Goal: Information Seeking & Learning: Find specific fact

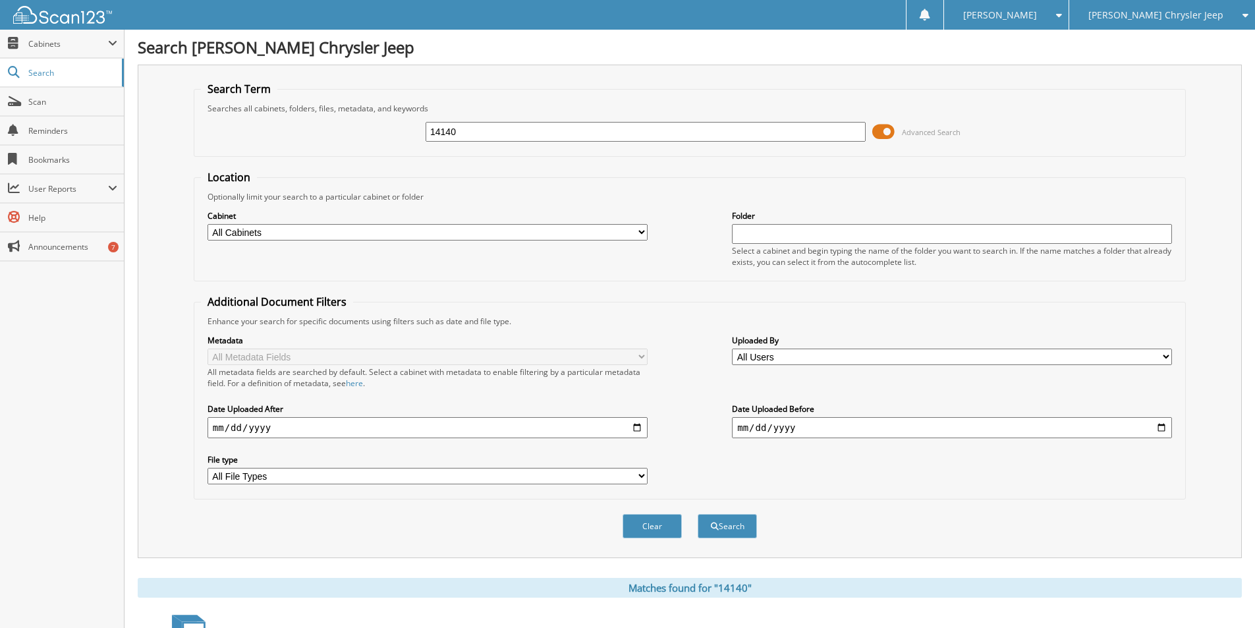
drag, startPoint x: 464, startPoint y: 138, endPoint x: 308, endPoint y: 121, distance: 156.4
click at [290, 121] on div "14140 Advanced Search" at bounding box center [690, 132] width 978 height 36
type input "112847"
click at [734, 526] on button "Search" at bounding box center [727, 526] width 59 height 24
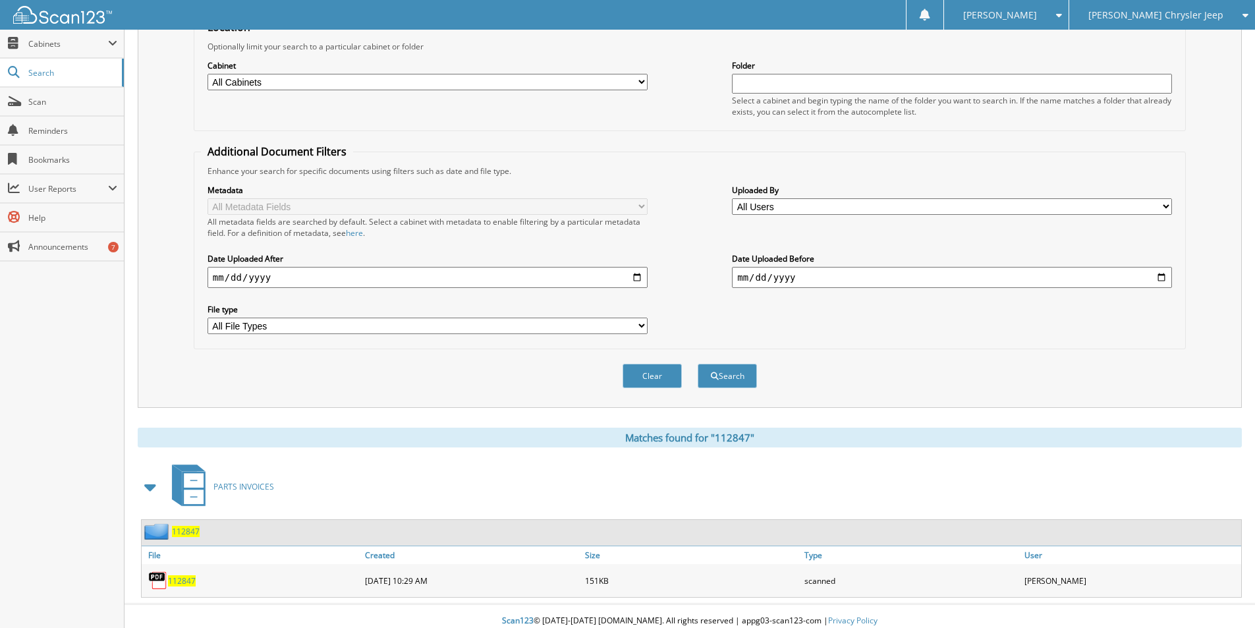
scroll to position [160, 0]
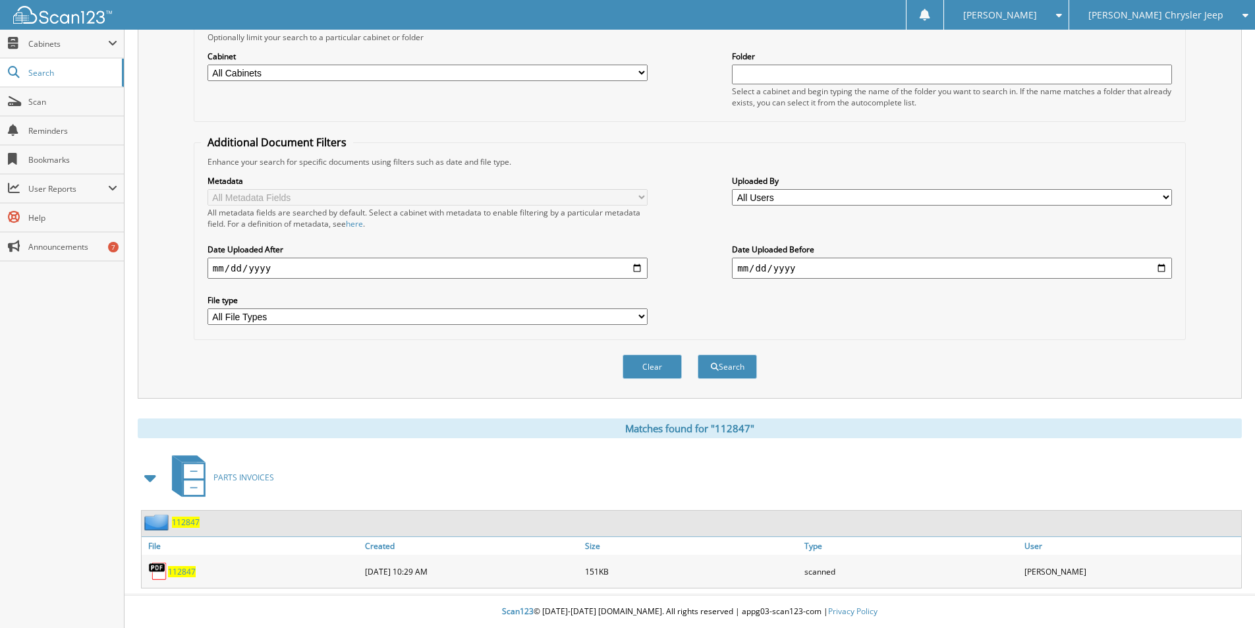
click at [184, 568] on span "112847" at bounding box center [182, 571] width 28 height 11
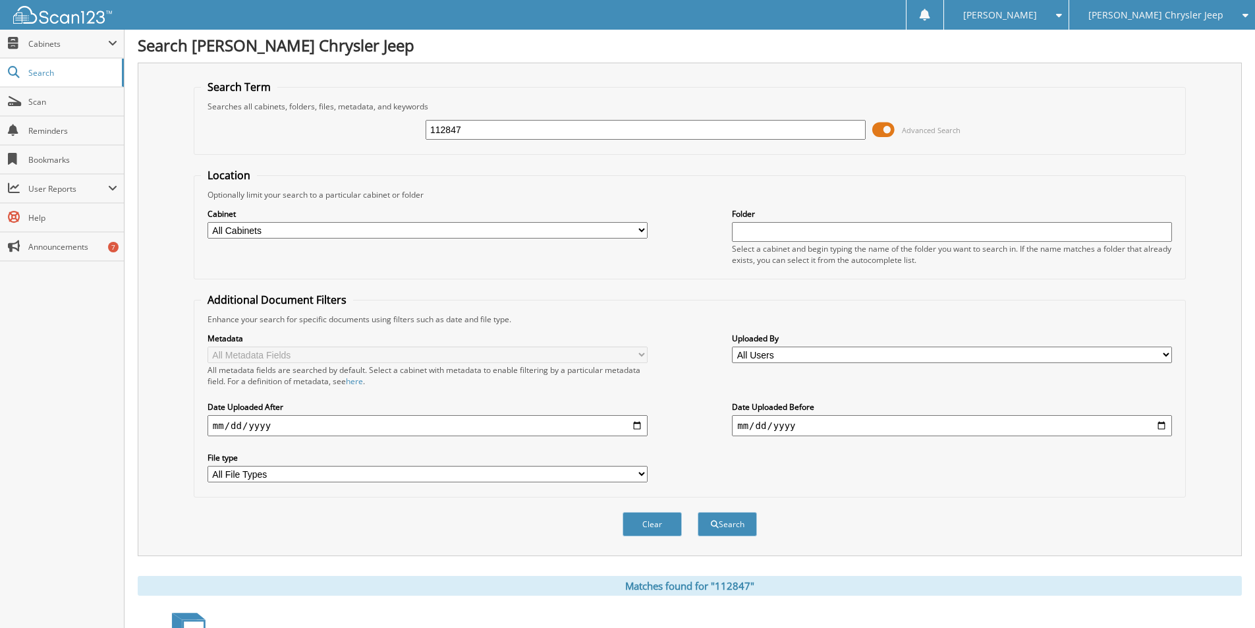
scroll to position [0, 0]
drag, startPoint x: 324, startPoint y: 130, endPoint x: 310, endPoint y: 126, distance: 15.0
click at [310, 126] on div "112847 Advanced Search" at bounding box center [690, 132] width 978 height 36
type input "112119"
click at [730, 523] on button "Search" at bounding box center [727, 526] width 59 height 24
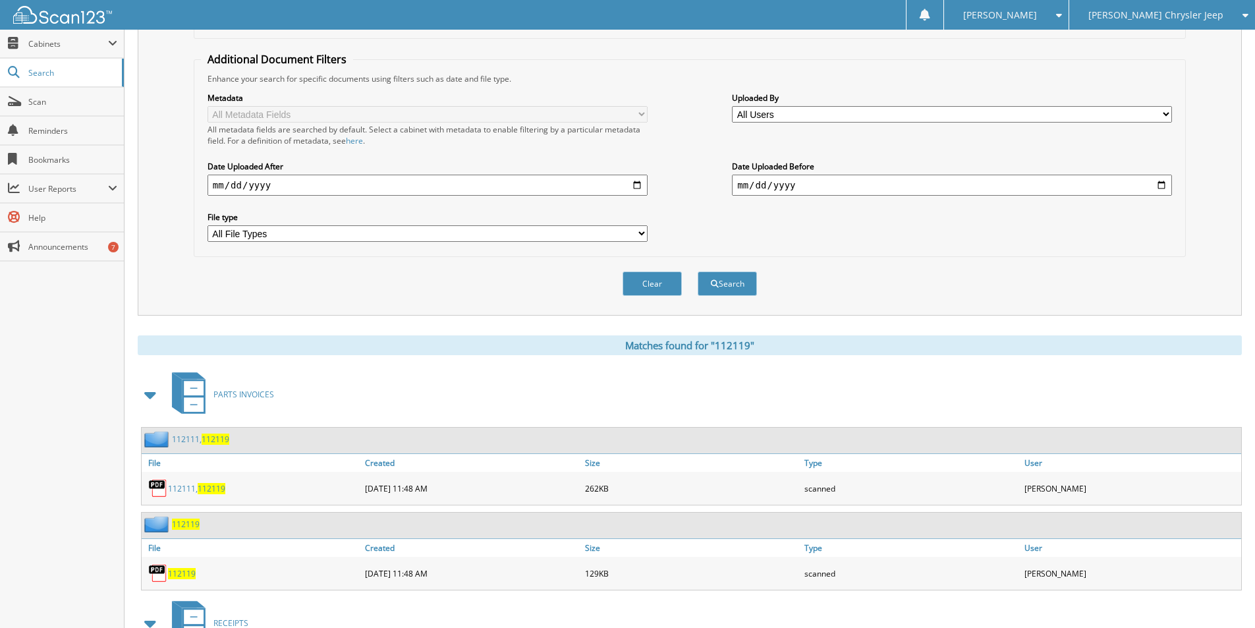
scroll to position [263, 0]
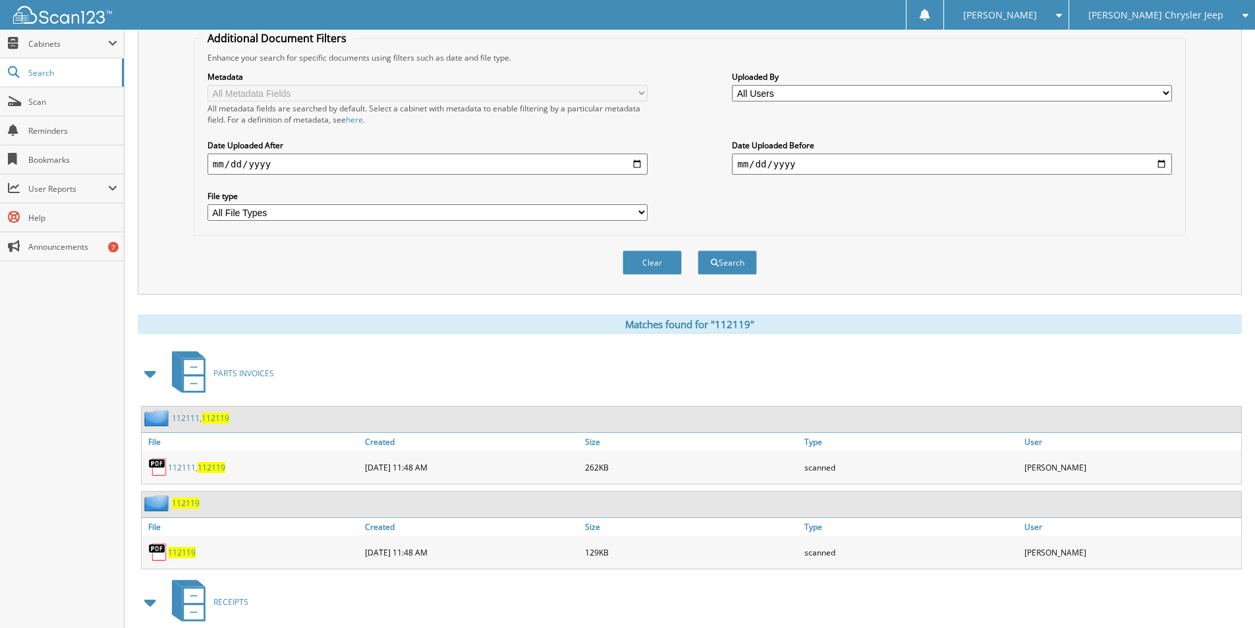
click at [183, 555] on span "112119" at bounding box center [182, 552] width 28 height 11
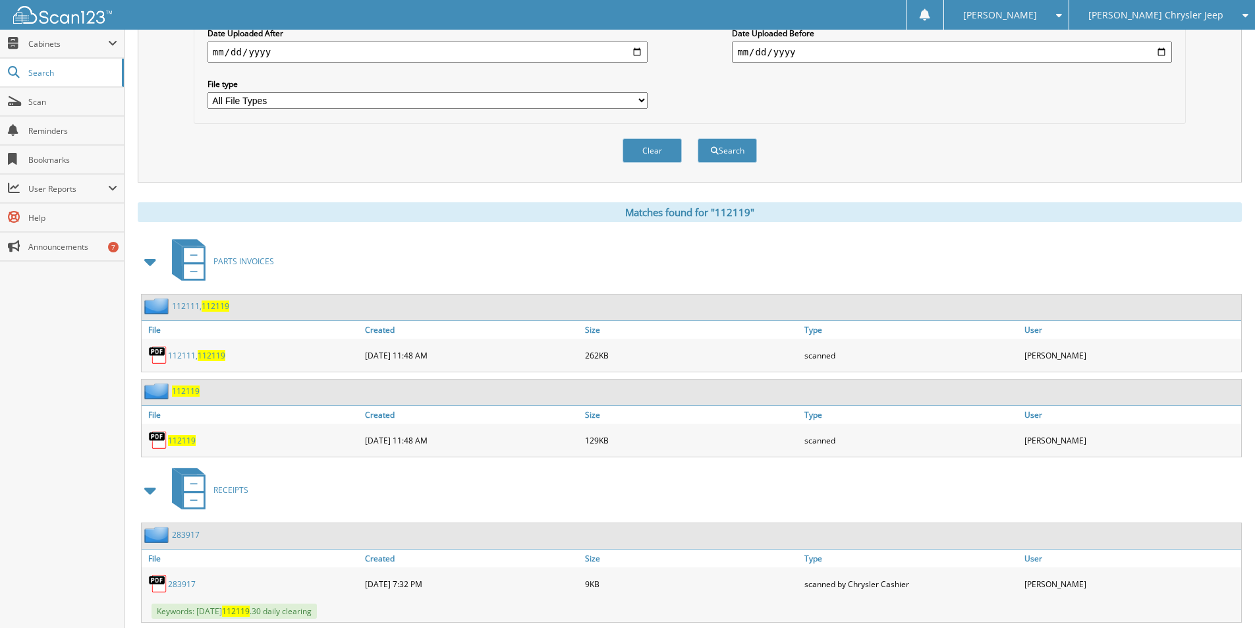
scroll to position [395, 0]
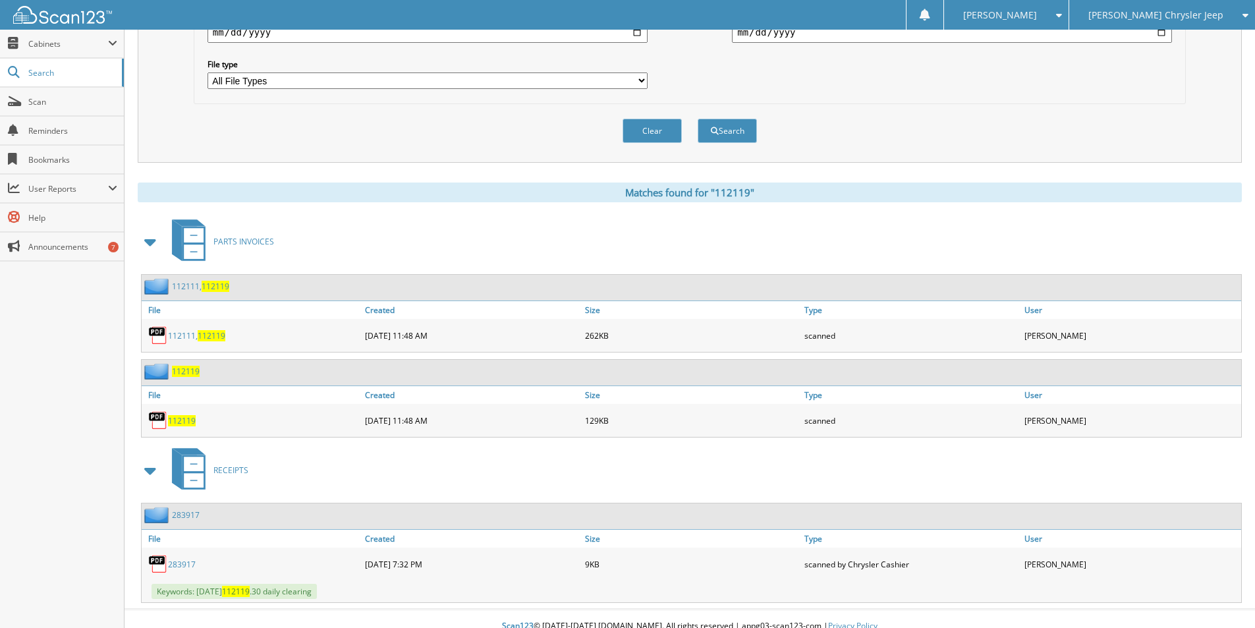
click at [213, 339] on span "112119" at bounding box center [212, 335] width 28 height 11
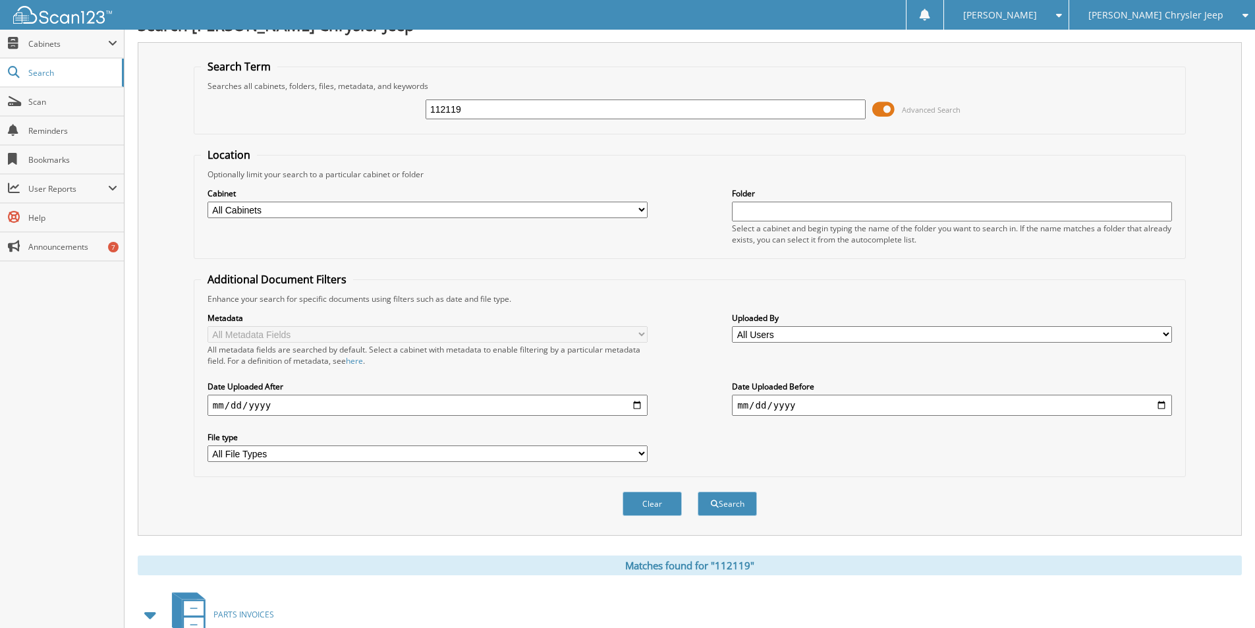
scroll to position [0, 0]
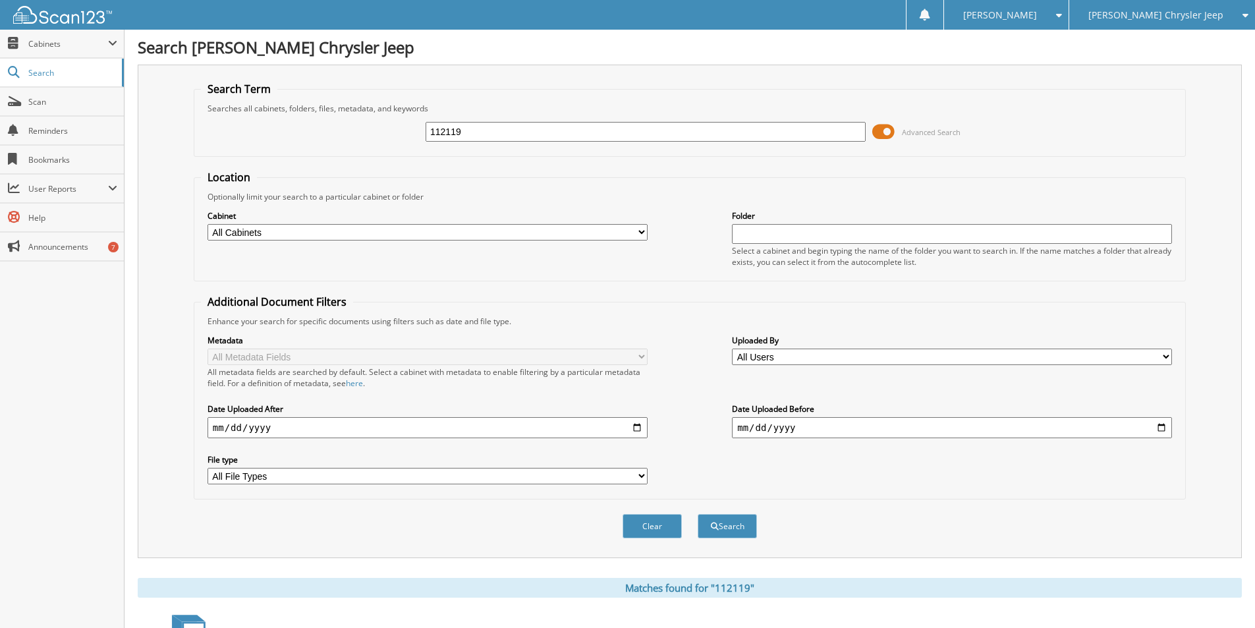
drag, startPoint x: 470, startPoint y: 130, endPoint x: 206, endPoint y: 103, distance: 265.5
click at [206, 103] on fieldset "Search Term Searches all cabinets, folders, files, metadata, and keywords 11211…" at bounding box center [690, 119] width 992 height 75
type input "112111"
click at [698, 514] on button "Search" at bounding box center [727, 526] width 59 height 24
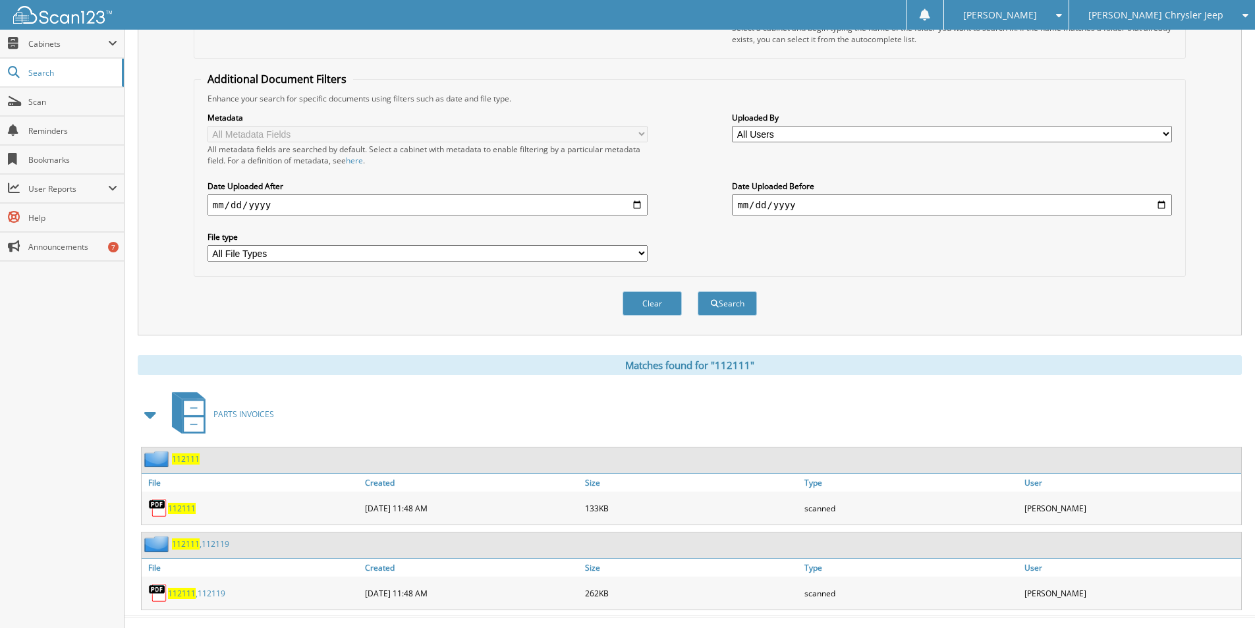
scroll to position [245, 0]
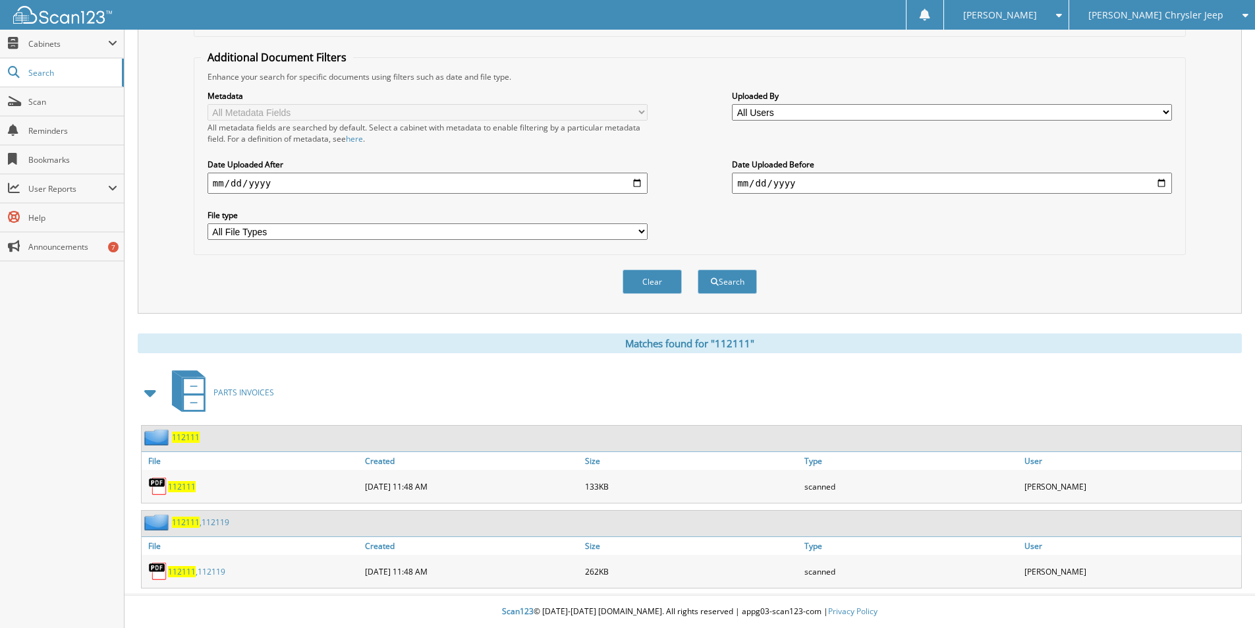
click at [179, 484] on span "112111" at bounding box center [182, 486] width 28 height 11
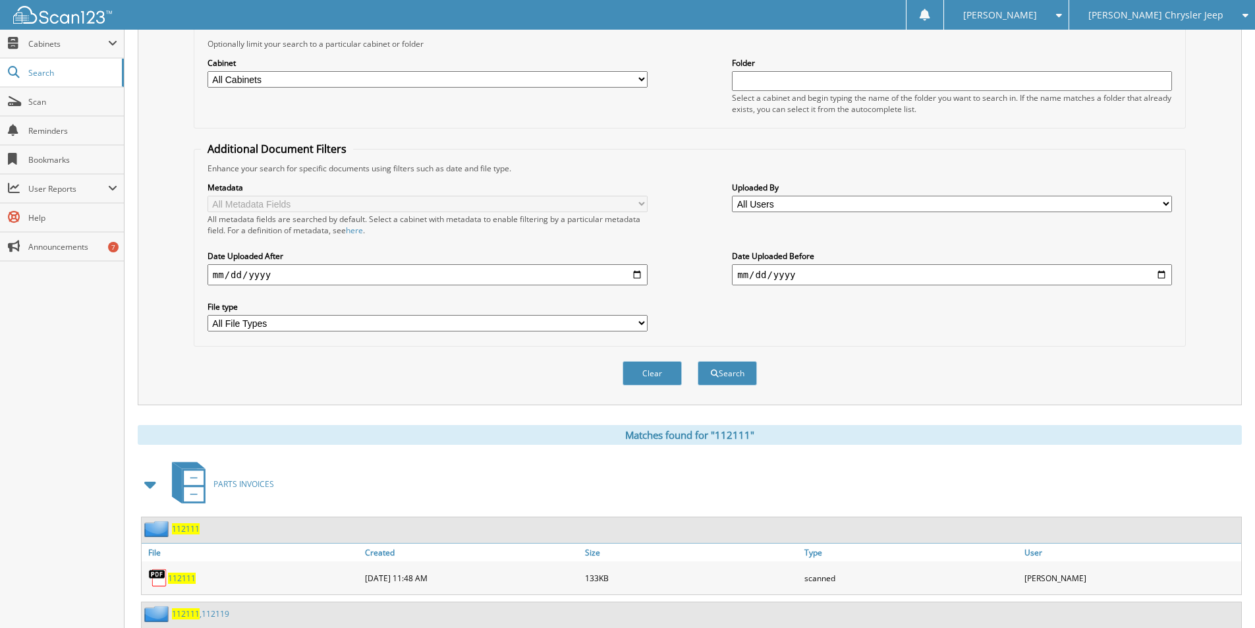
scroll to position [0, 0]
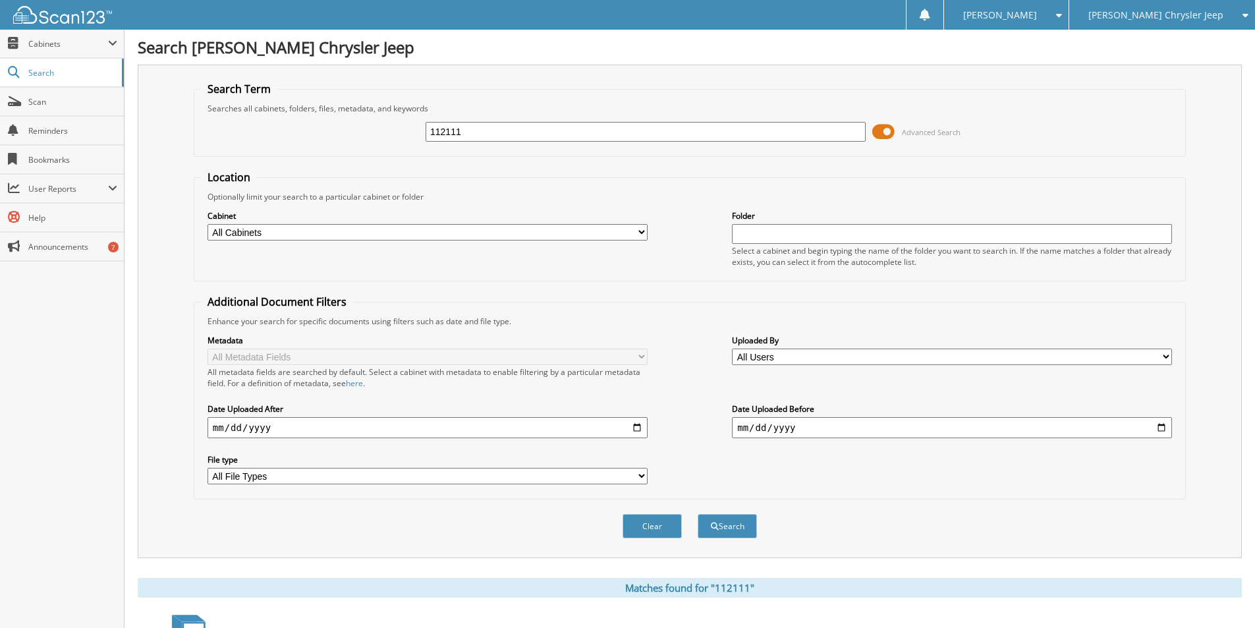
drag, startPoint x: 472, startPoint y: 134, endPoint x: 304, endPoint y: 121, distance: 167.8
click at [304, 121] on div "112111 Advanced Search" at bounding box center [690, 132] width 978 height 36
type input "112114"
click at [727, 525] on button "Search" at bounding box center [727, 526] width 59 height 24
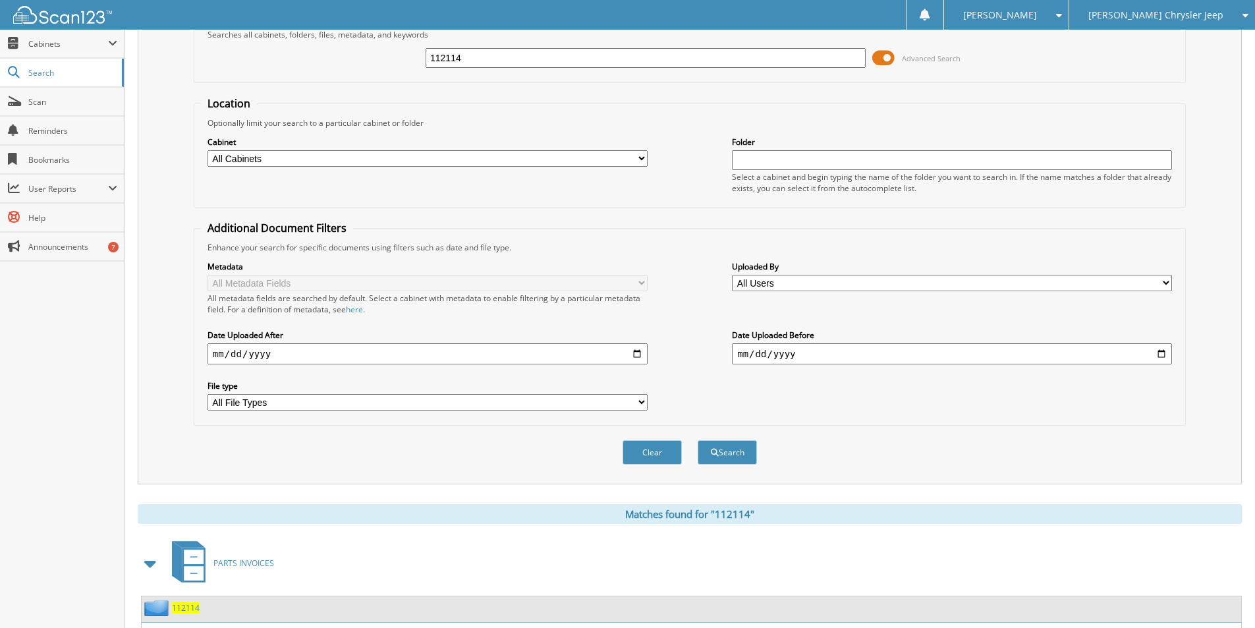
scroll to position [160, 0]
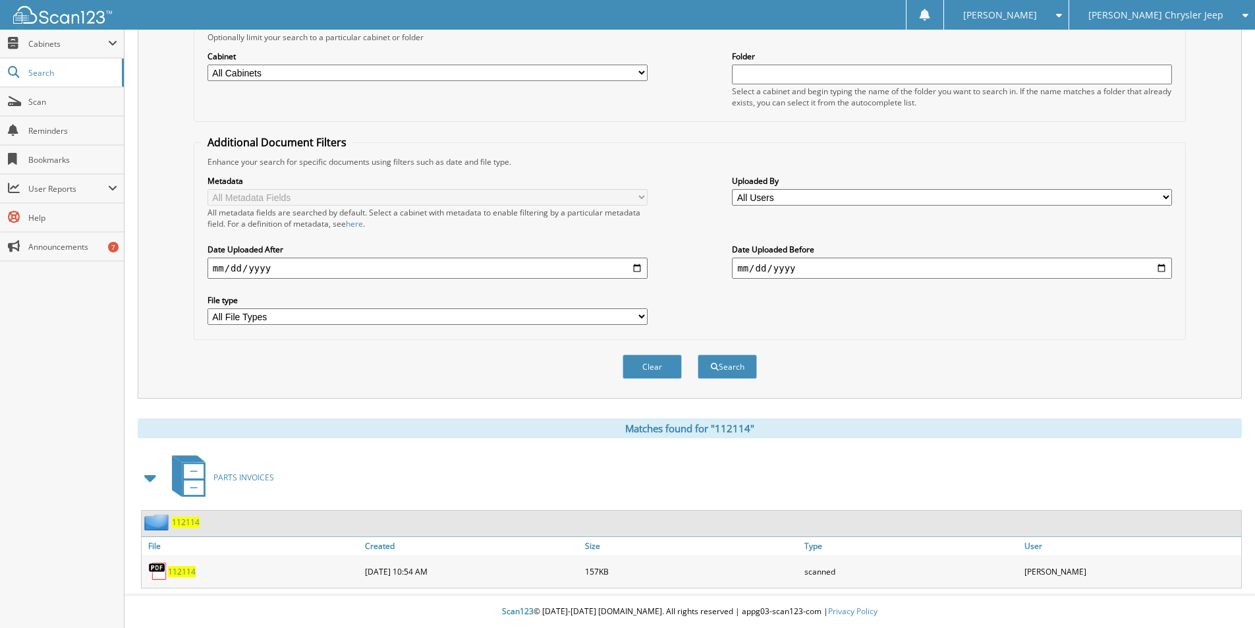
click at [44, 369] on div "Close Cabinets This Company All Companies Search Scan" at bounding box center [62, 329] width 124 height 598
click at [182, 569] on span "112114" at bounding box center [182, 571] width 28 height 11
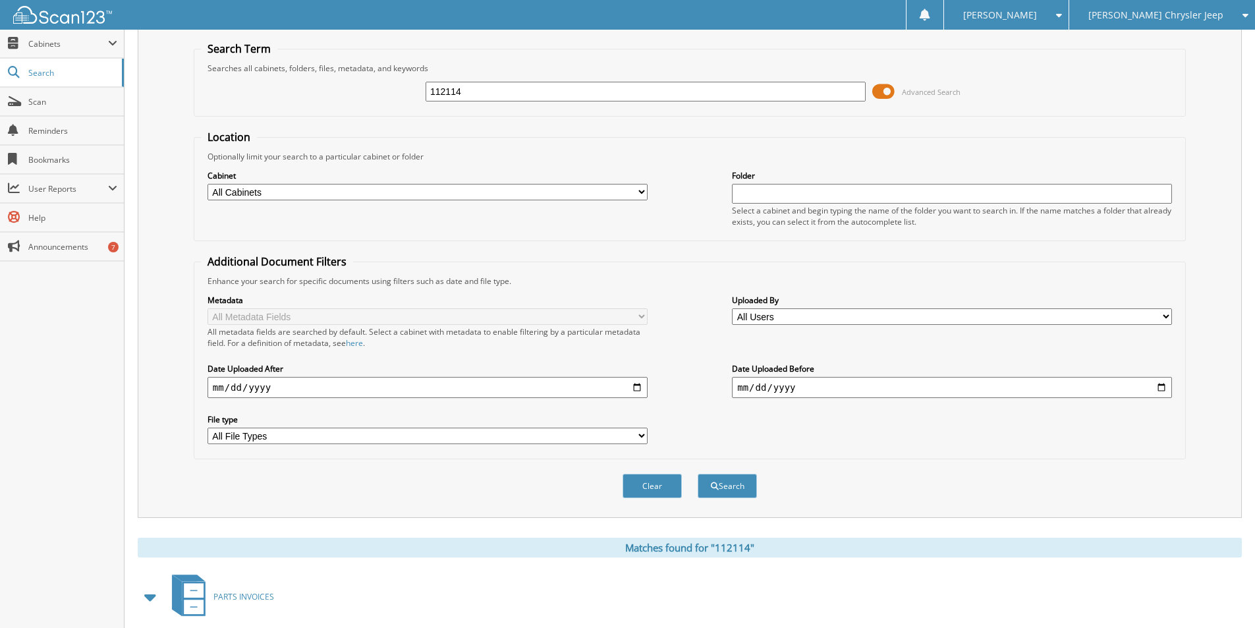
scroll to position [0, 0]
